Goal: Check status: Check status

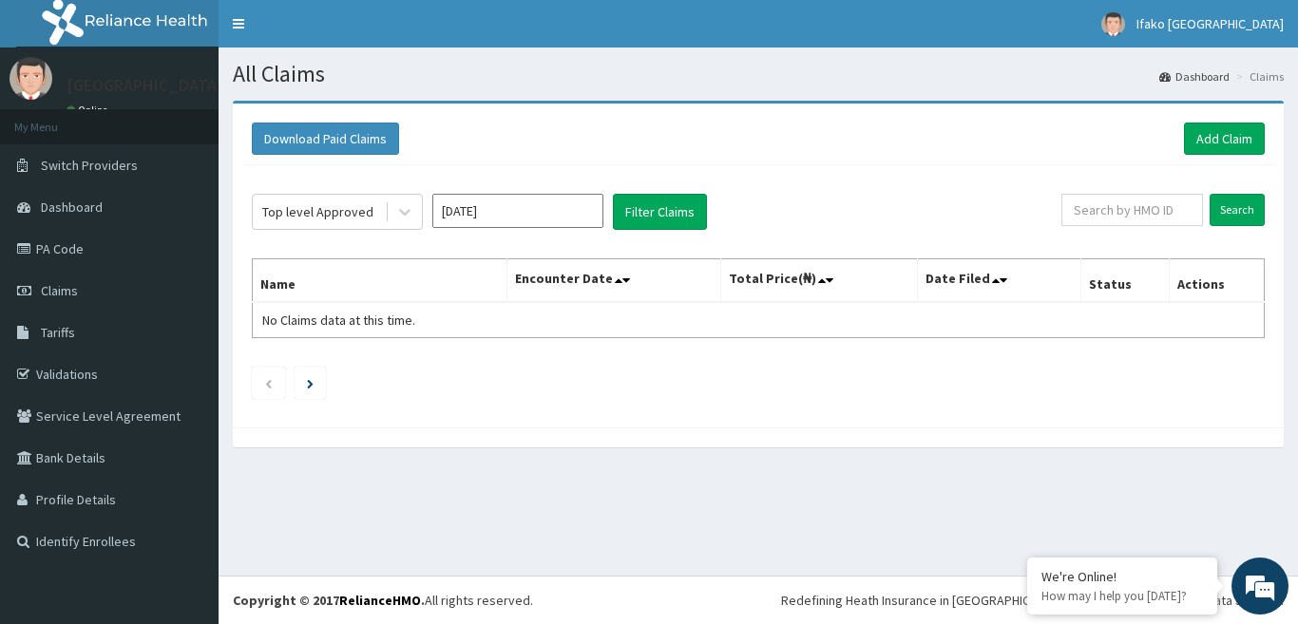
click at [660, 217] on button "Filter Claims" at bounding box center [660, 212] width 94 height 36
click at [660, 208] on button "Filter Claims" at bounding box center [660, 212] width 94 height 36
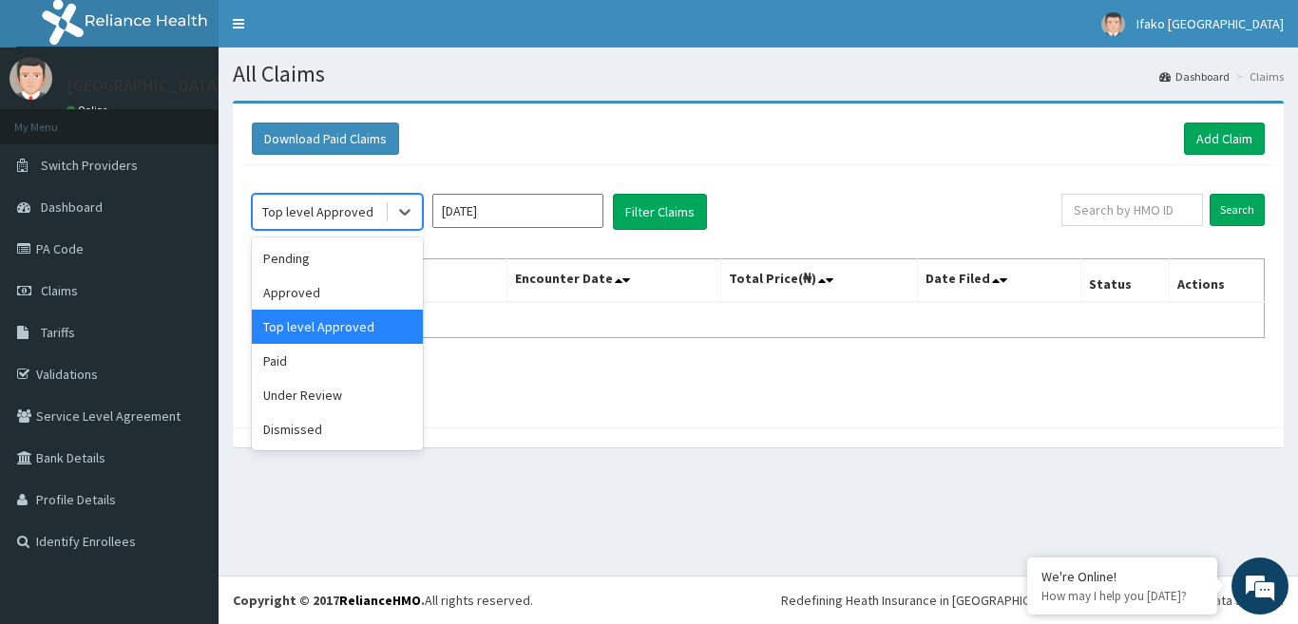
click at [334, 201] on div "Top level Approved" at bounding box center [319, 212] width 132 height 30
click at [342, 287] on div "Approved" at bounding box center [337, 293] width 171 height 34
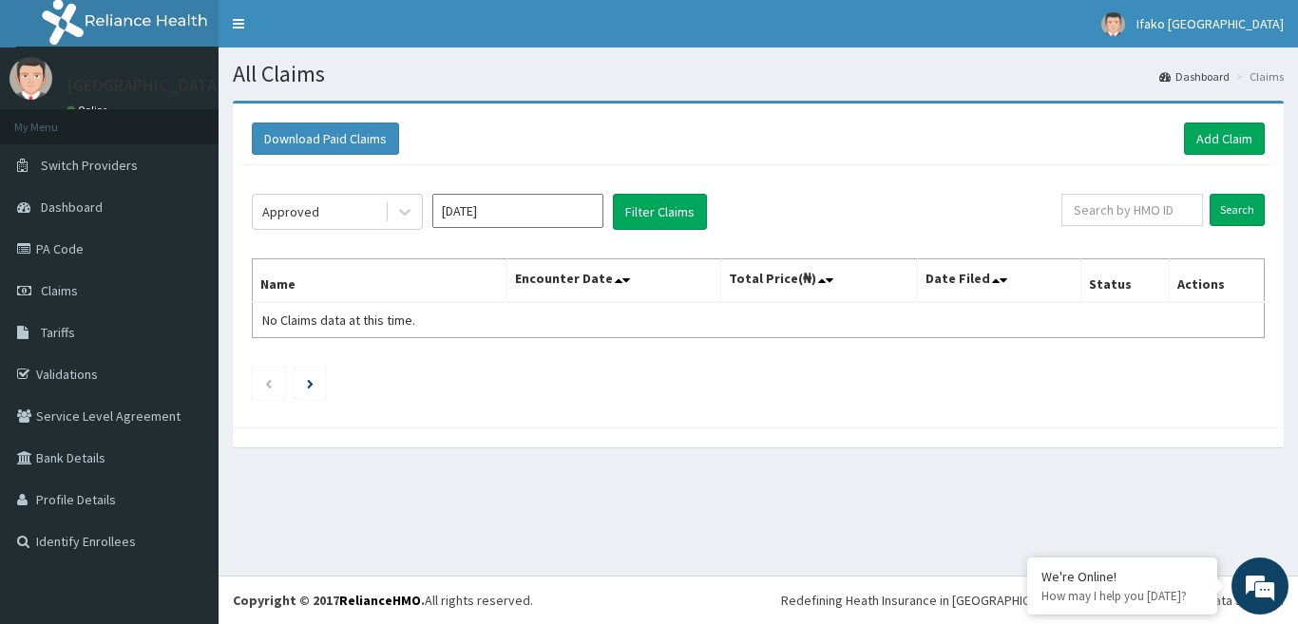
click at [692, 187] on div "Approved [DATE] Filter Claims Search Name Encounter Date Total Price(₦) Date Fi…" at bounding box center [758, 291] width 1032 height 253
click at [664, 223] on button "Filter Claims" at bounding box center [660, 212] width 94 height 36
click at [677, 197] on button "Filter Claims" at bounding box center [660, 212] width 94 height 36
click at [674, 217] on button "Filter Claims" at bounding box center [660, 212] width 94 height 36
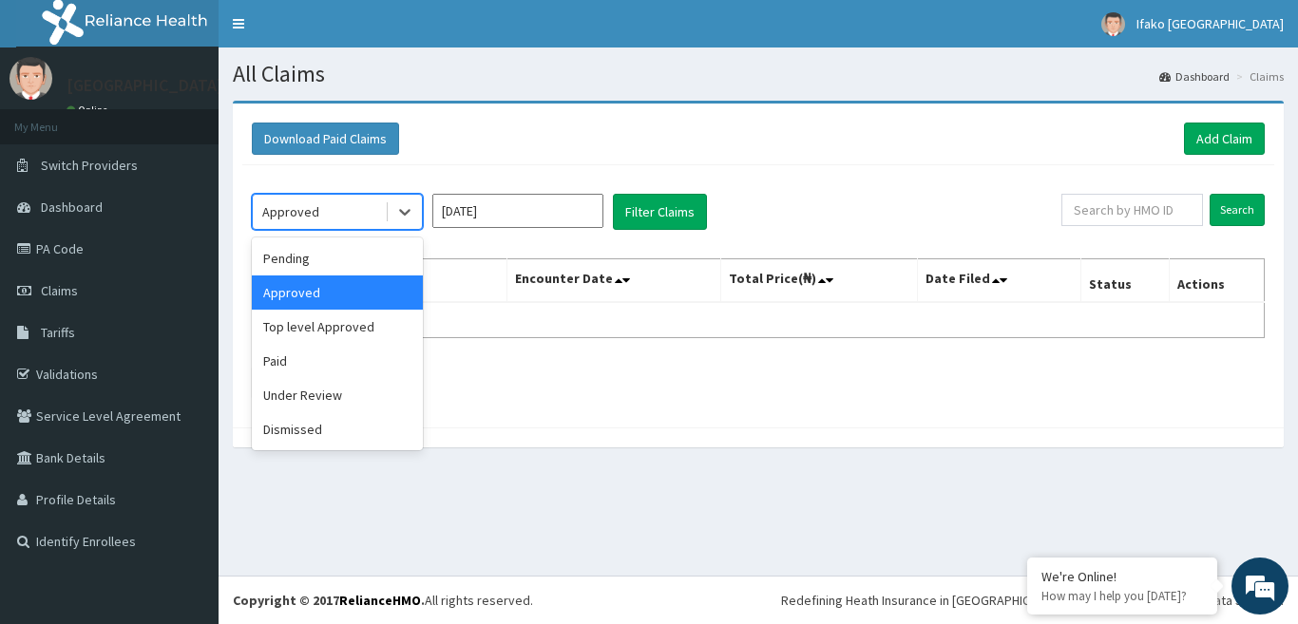
click at [351, 220] on div "Approved" at bounding box center [319, 212] width 132 height 30
click at [327, 333] on div "Top level Approved" at bounding box center [337, 327] width 171 height 34
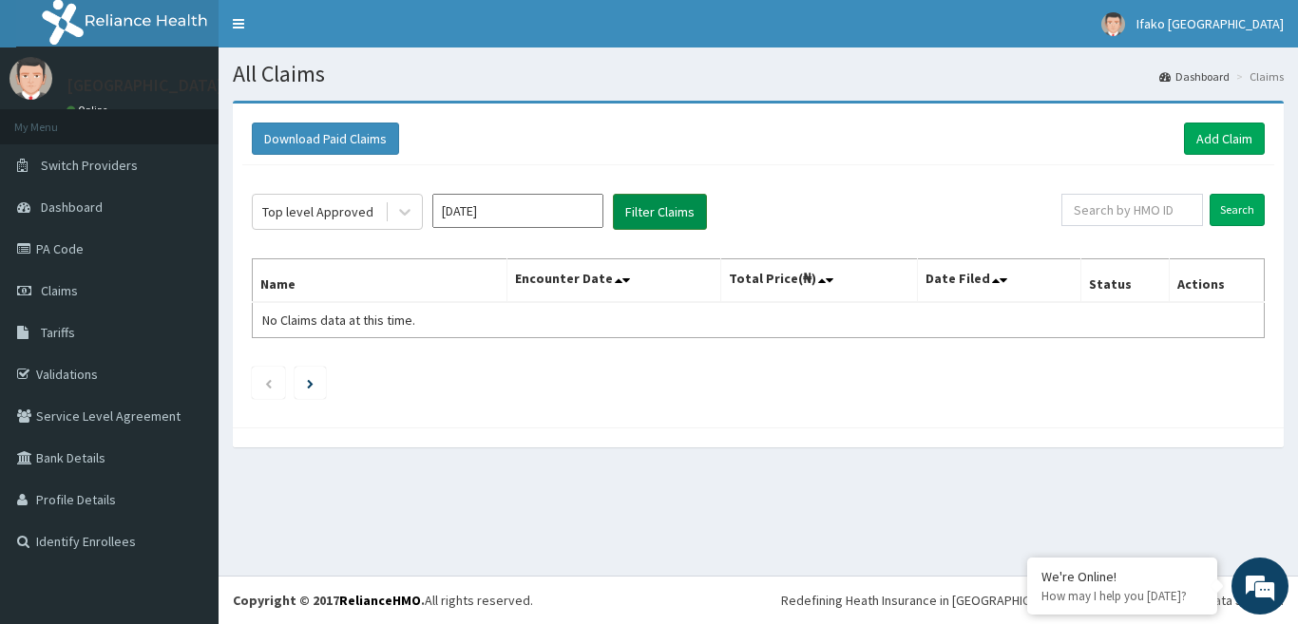
click at [657, 215] on button "Filter Claims" at bounding box center [660, 212] width 94 height 36
click at [649, 210] on button "Filter Claims" at bounding box center [660, 212] width 94 height 36
click at [356, 208] on div "Top level Approved" at bounding box center [317, 211] width 111 height 19
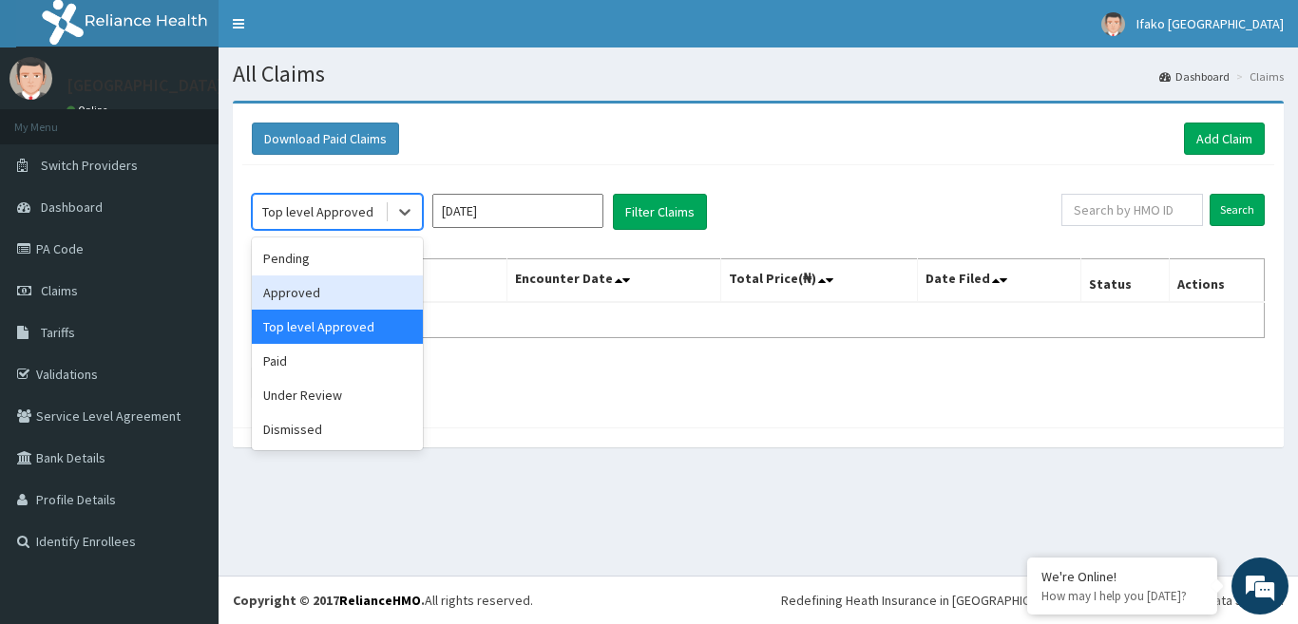
click at [334, 283] on div "Approved" at bounding box center [337, 293] width 171 height 34
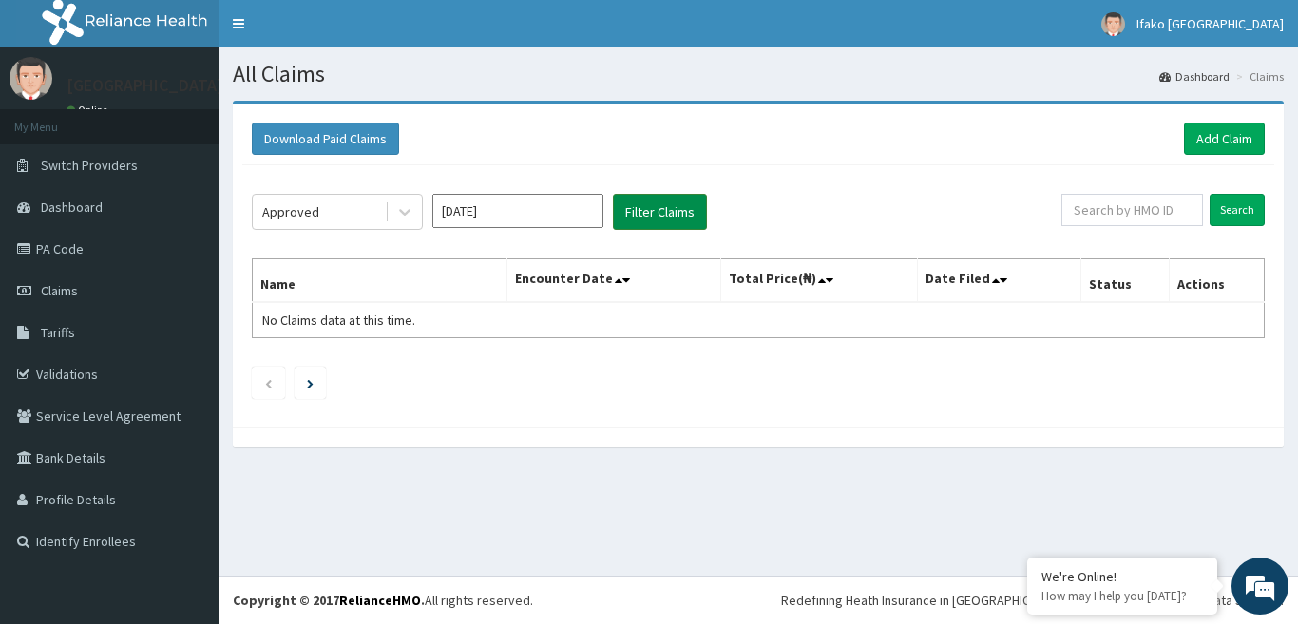
click at [652, 205] on button "Filter Claims" at bounding box center [660, 212] width 94 height 36
click at [352, 211] on div "Approved" at bounding box center [319, 212] width 132 height 30
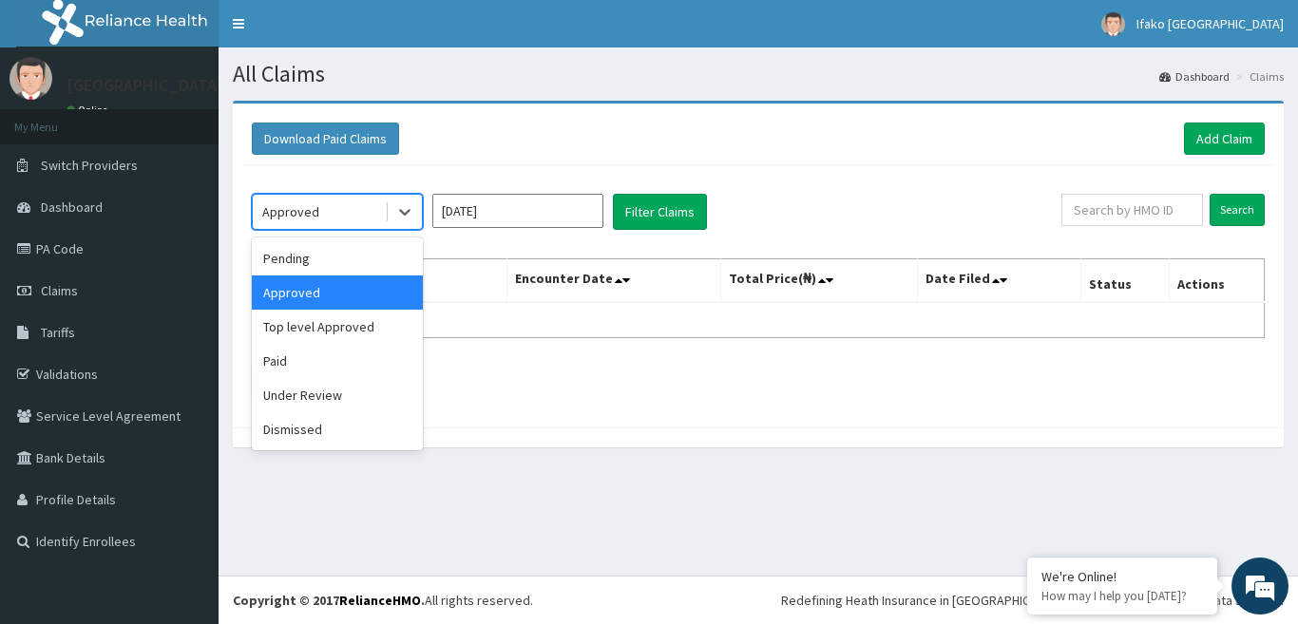
click at [354, 291] on div "Approved" at bounding box center [337, 293] width 171 height 34
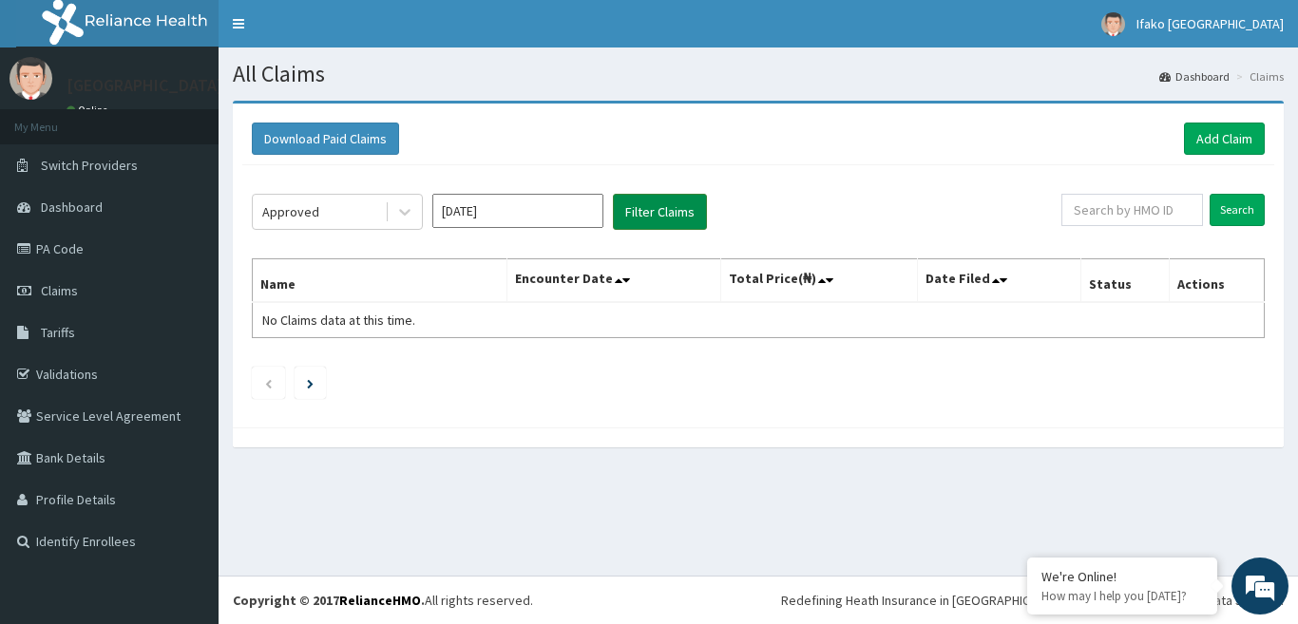
click at [634, 210] on button "Filter Claims" at bounding box center [660, 212] width 94 height 36
click at [67, 288] on span "Claims" at bounding box center [59, 290] width 37 height 17
